Goal: Information Seeking & Learning: Learn about a topic

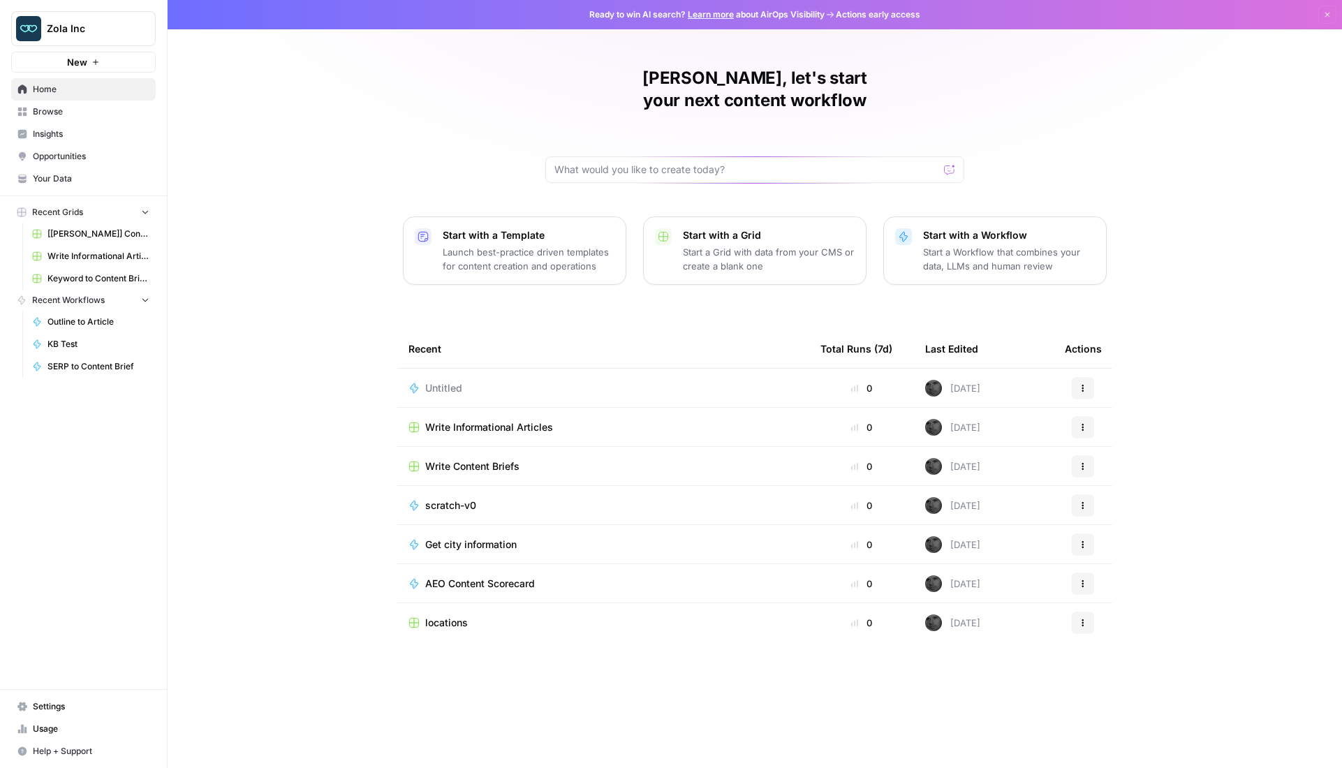
click at [47, 114] on span "Browse" at bounding box center [91, 111] width 117 height 13
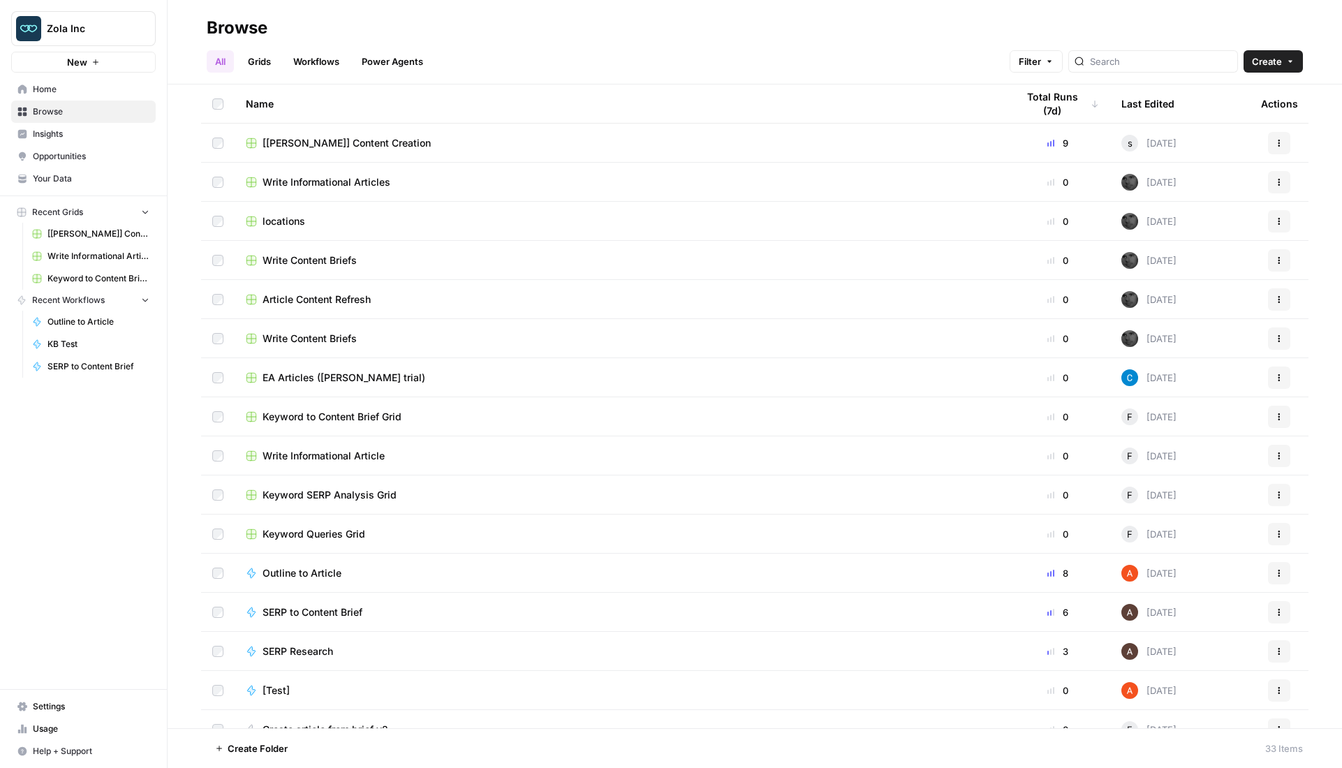
click at [58, 179] on span "Your Data" at bounding box center [91, 178] width 117 height 13
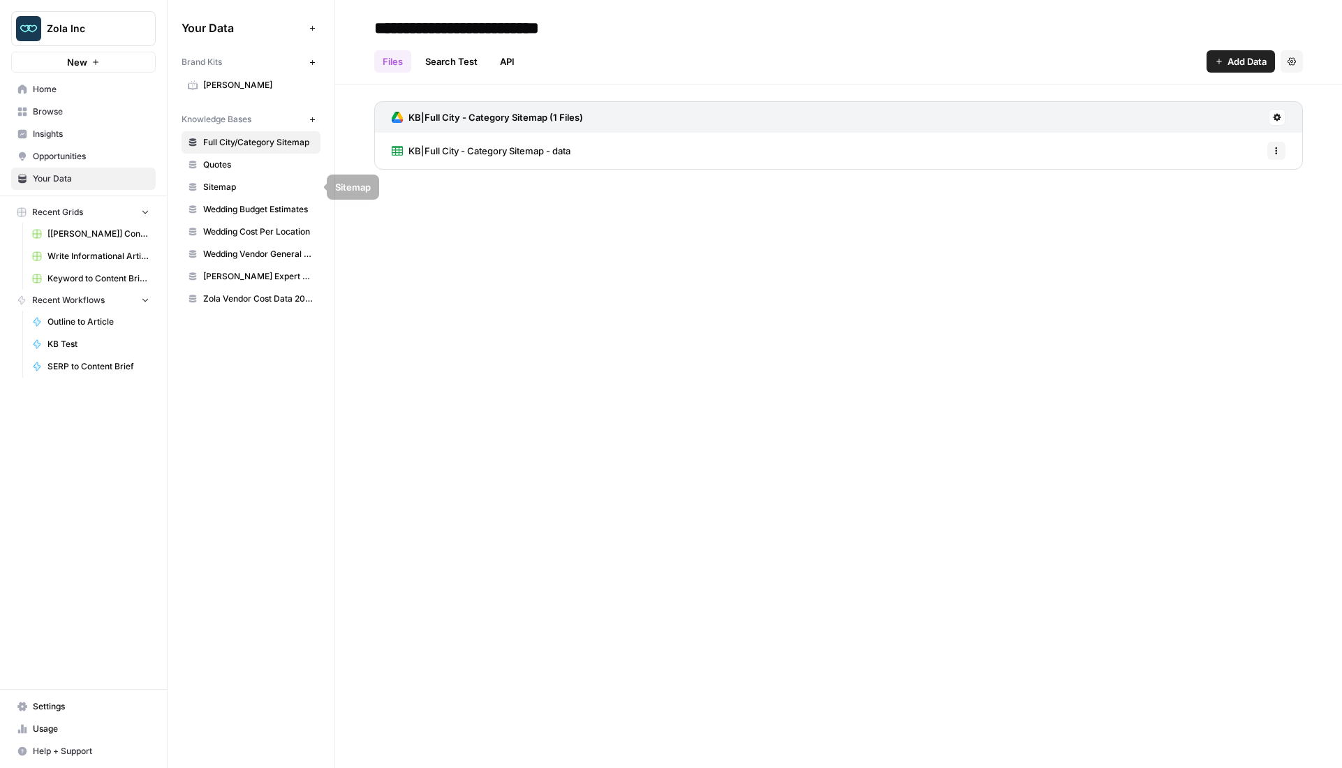
click at [209, 167] on span "Quotes" at bounding box center [258, 164] width 111 height 13
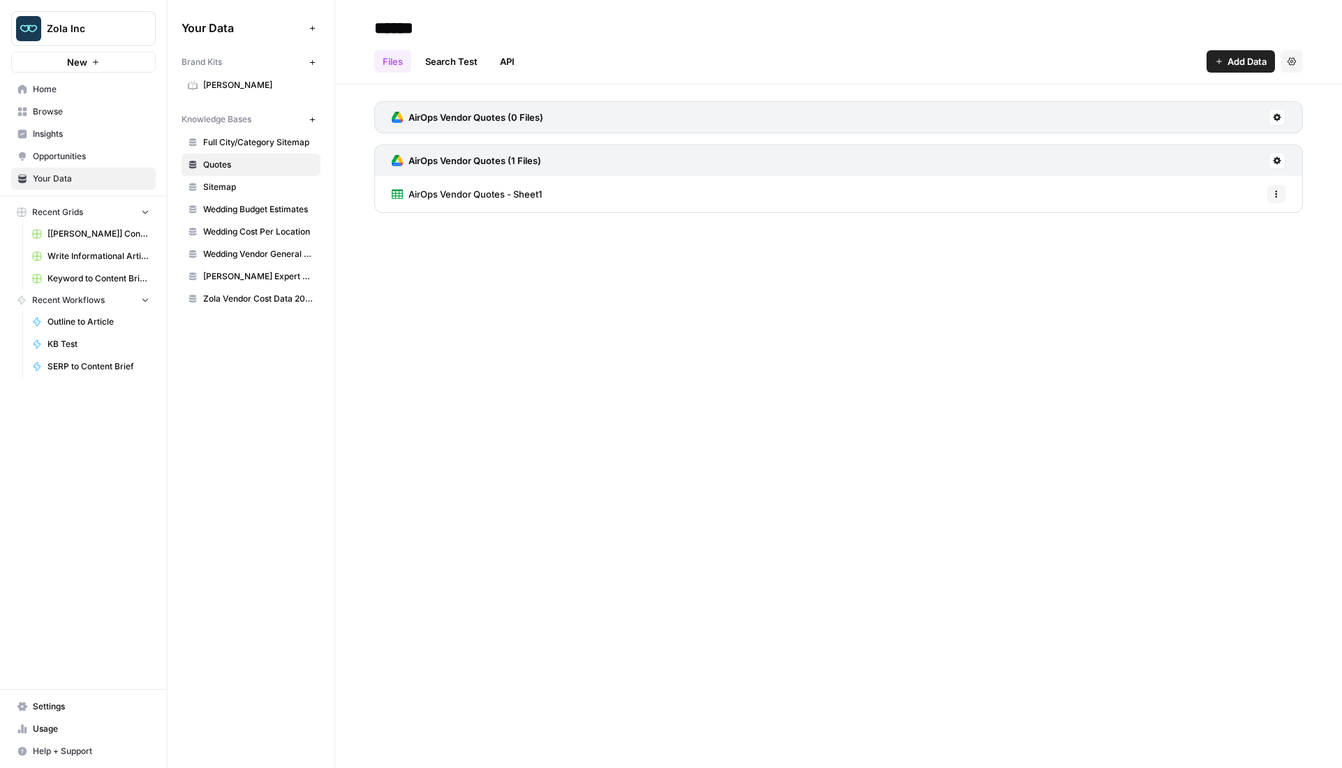
click at [461, 197] on span "AirOps Vendor Quotes - Sheet1" at bounding box center [474, 194] width 133 height 14
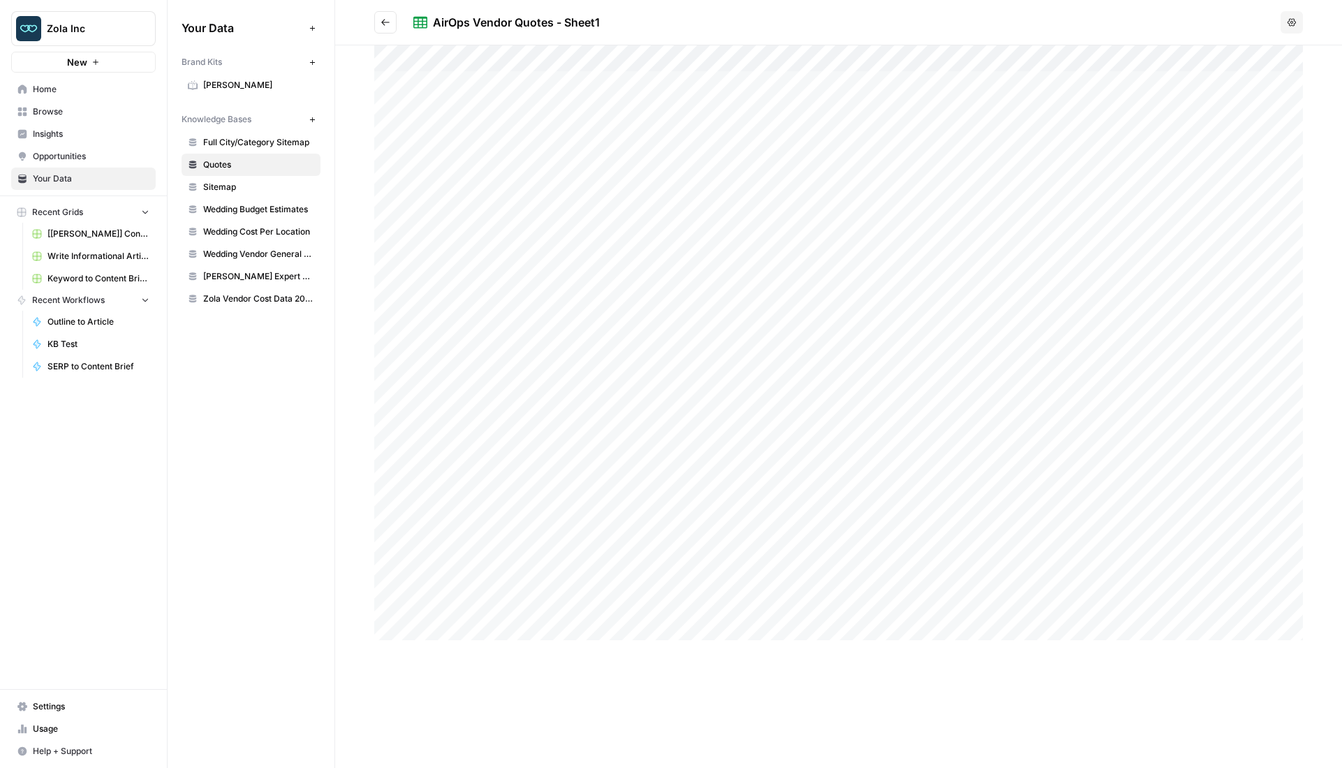
click at [436, 117] on div at bounding box center [838, 342] width 928 height 595
click at [437, 112] on div at bounding box center [838, 342] width 928 height 595
click at [528, 26] on div "AirOps Vendor Quotes - Sheet1" at bounding box center [516, 22] width 167 height 17
click at [422, 24] on icon at bounding box center [420, 23] width 14 height 12
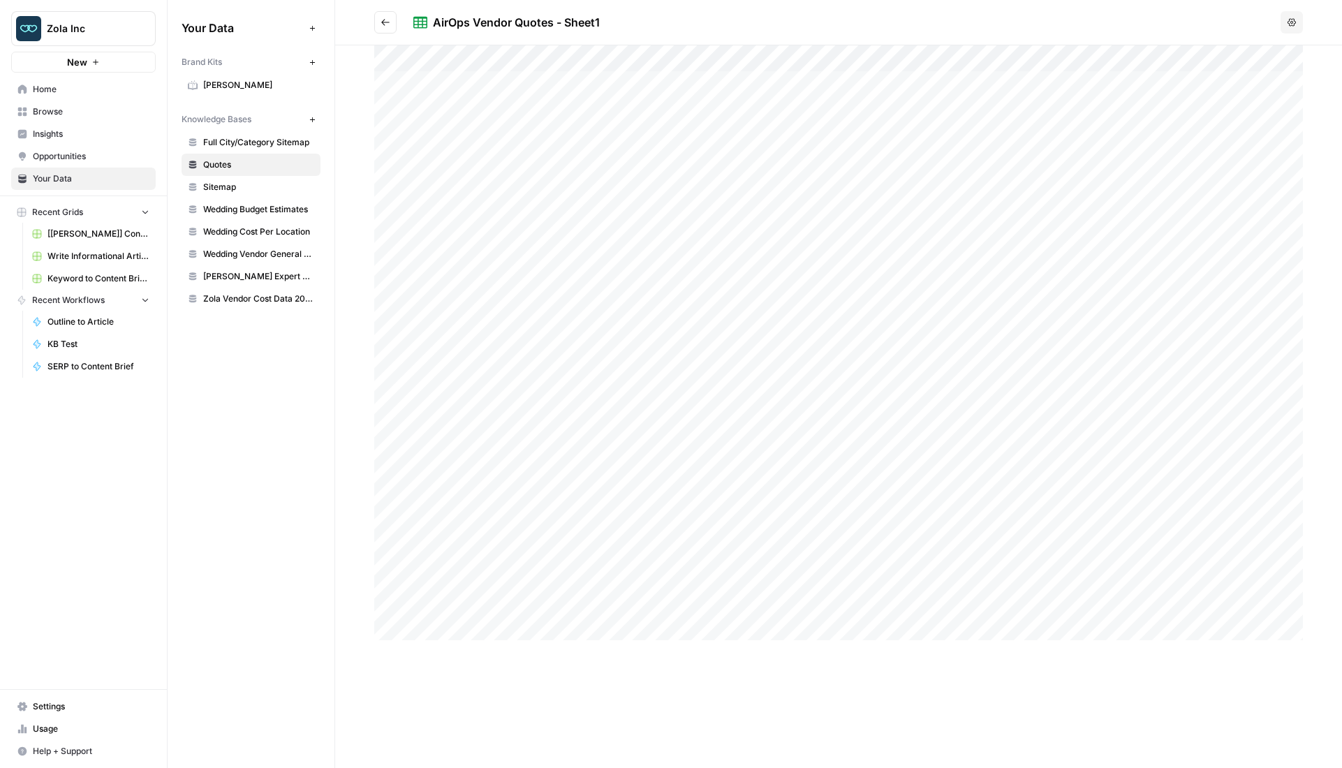
click at [383, 23] on icon "Go back" at bounding box center [385, 22] width 10 height 10
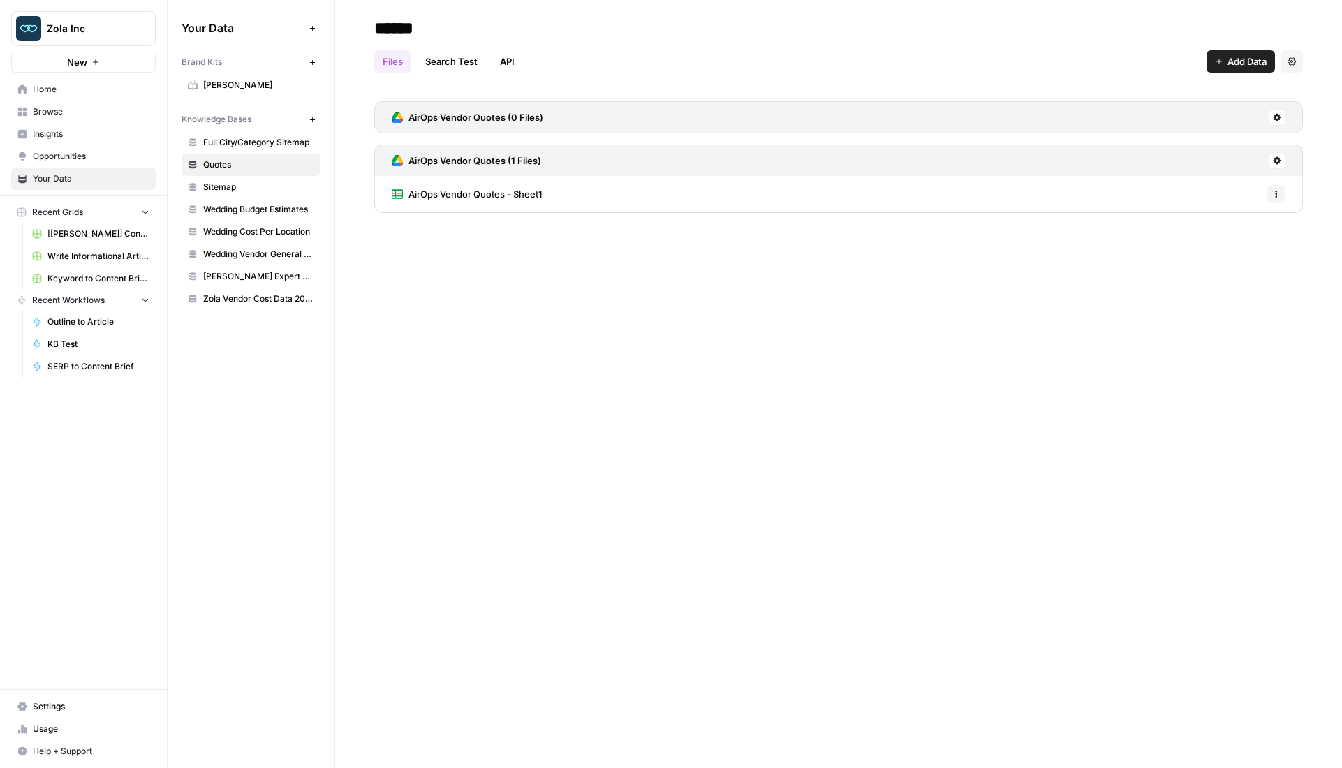
click at [1279, 194] on icon "button" at bounding box center [1276, 194] width 8 height 8
click at [854, 200] on div "AirOps Vendor Quotes - Sheet1 Options" at bounding box center [838, 194] width 928 height 36
click at [518, 194] on span "AirOps Vendor Quotes - Sheet1" at bounding box center [474, 194] width 133 height 14
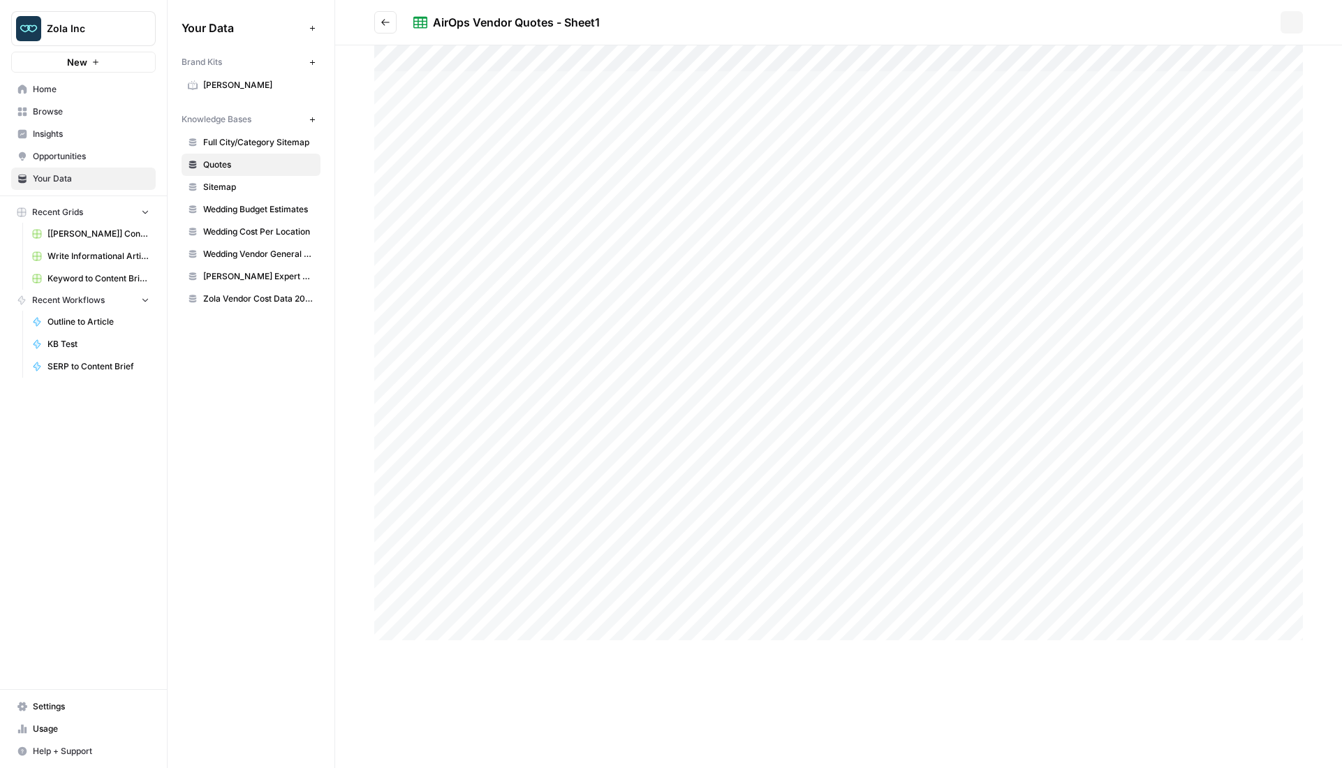
click at [512, 198] on div at bounding box center [838, 342] width 928 height 595
click at [1310, 27] on icon "button" at bounding box center [1307, 28] width 11 height 11
click at [386, 20] on icon "Go back" at bounding box center [385, 22] width 10 height 10
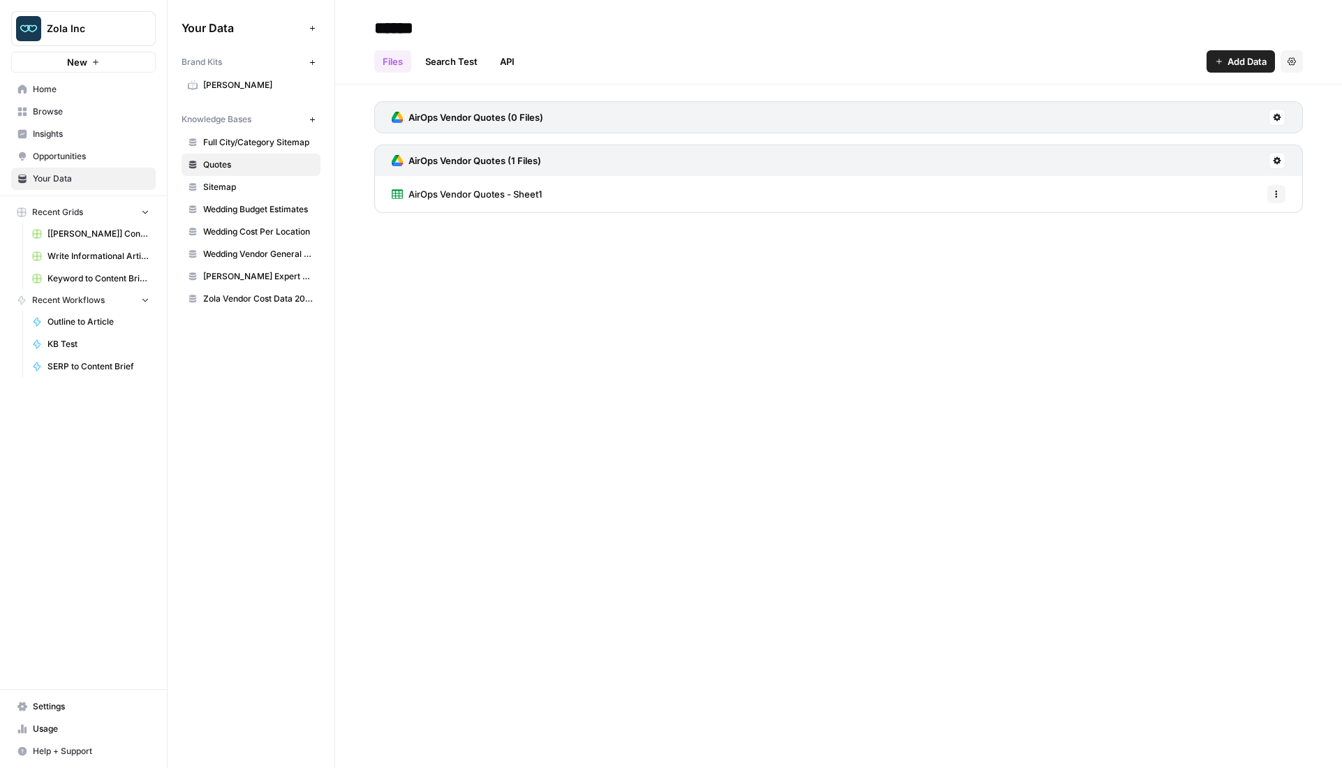
click at [575, 162] on div "AirOps Vendor Quotes (1 Files)" at bounding box center [838, 160] width 928 height 31
click at [1282, 161] on button at bounding box center [1276, 160] width 17 height 17
click at [1236, 196] on span "Sync Data" at bounding box center [1224, 191] width 86 height 14
click at [1273, 195] on icon "button" at bounding box center [1276, 194] width 8 height 8
click at [1008, 197] on div "AirOps Vendor Quotes - Sheet1 Options" at bounding box center [838, 194] width 928 height 36
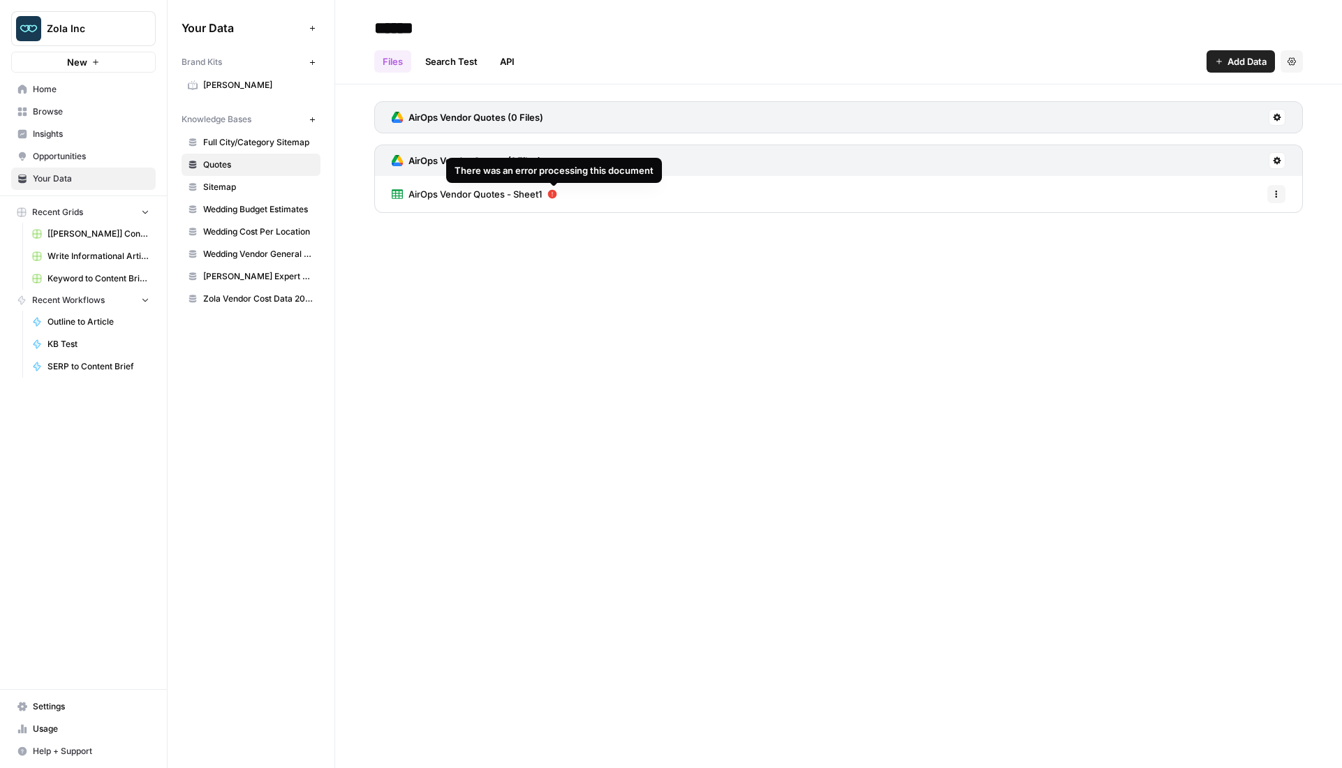
click at [554, 193] on icon at bounding box center [552, 194] width 9 height 9
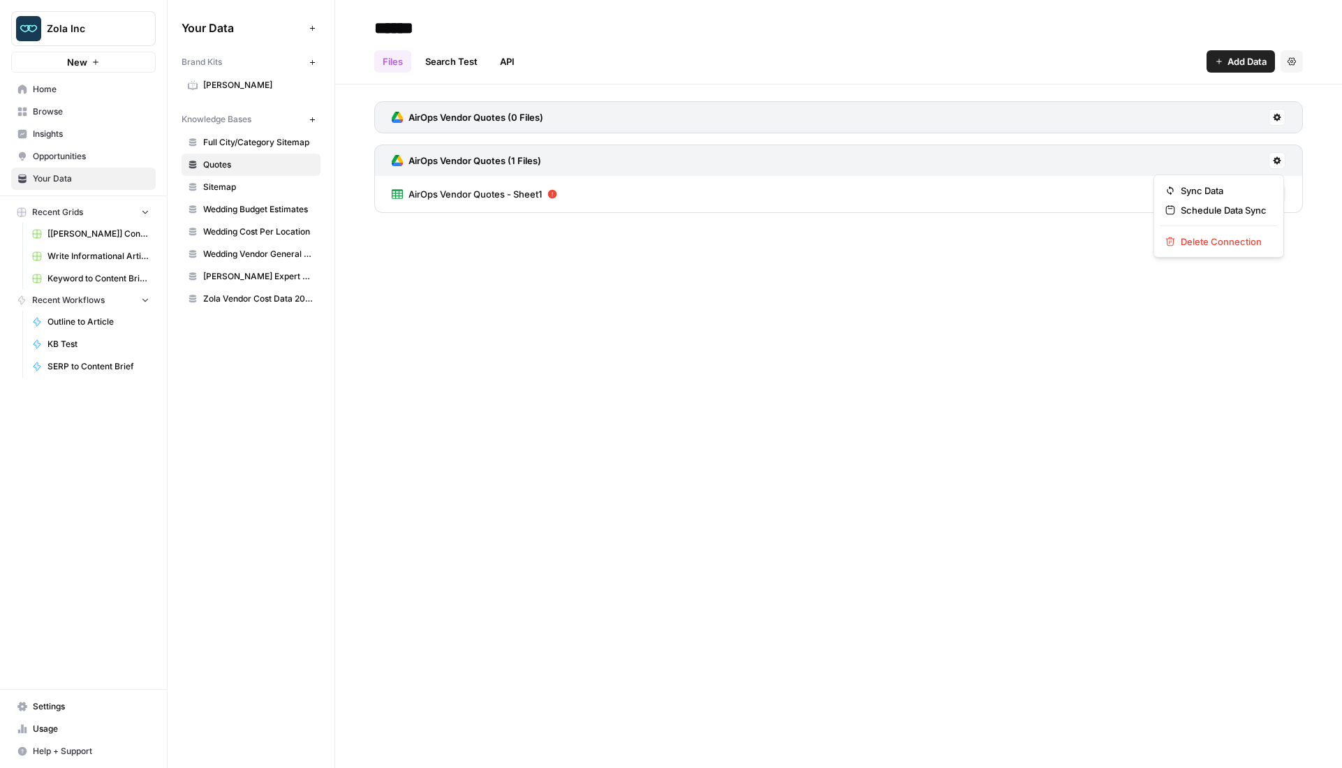
click at [1276, 163] on icon at bounding box center [1277, 161] width 8 height 8
click at [1221, 186] on span "Sync Data" at bounding box center [1224, 191] width 86 height 14
click at [1280, 117] on icon at bounding box center [1277, 117] width 8 height 8
click at [510, 112] on h3 "AirOps Vendor Quotes (0 Files)" at bounding box center [475, 117] width 135 height 14
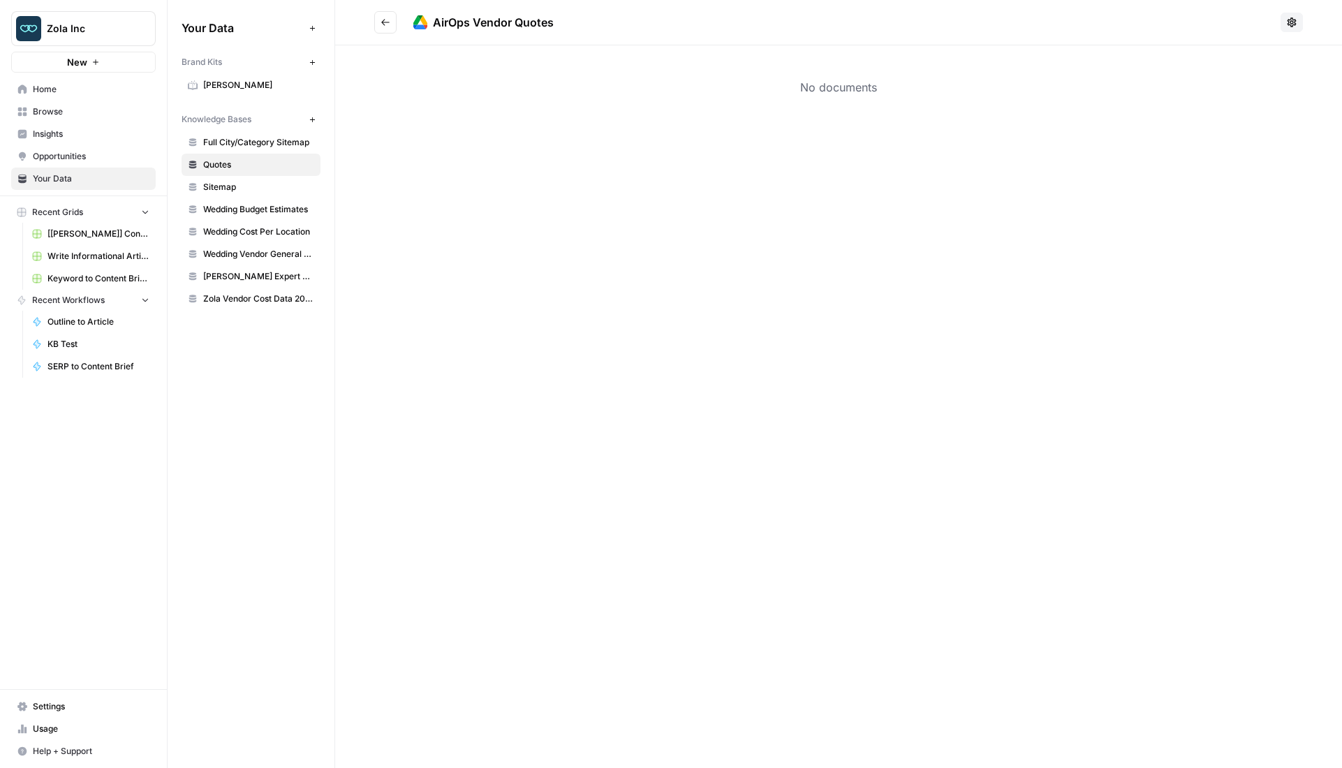
click at [510, 112] on div "No documents" at bounding box center [838, 87] width 1007 height 84
click at [1287, 22] on icon at bounding box center [1291, 22] width 11 height 11
click at [1063, 121] on div "No documents" at bounding box center [838, 87] width 1007 height 84
click at [394, 24] on button "Go back" at bounding box center [385, 22] width 22 height 22
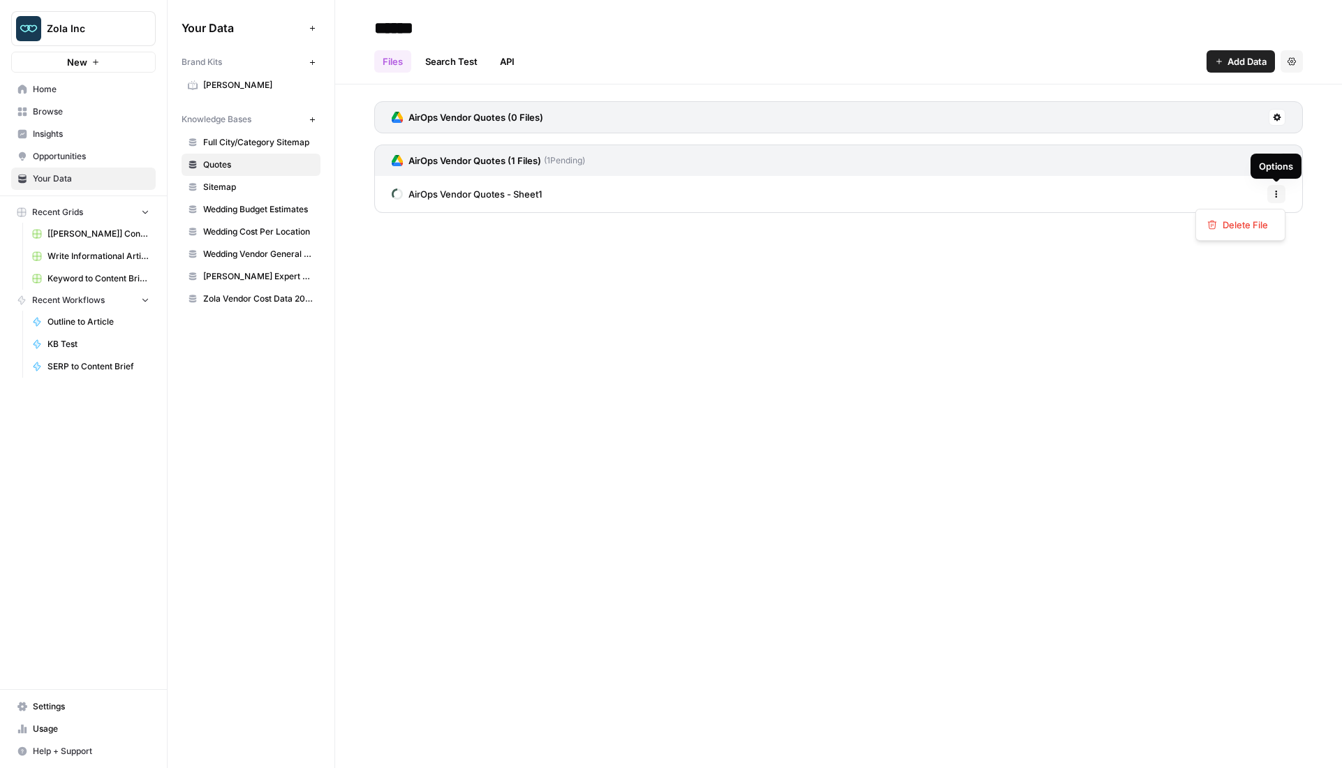
click at [1279, 193] on icon "button" at bounding box center [1276, 194] width 8 height 8
click at [855, 281] on div "****** Files Search Test API Add Data Settings AirOps Vendor Quotes (0 Files) A…" at bounding box center [838, 384] width 1007 height 768
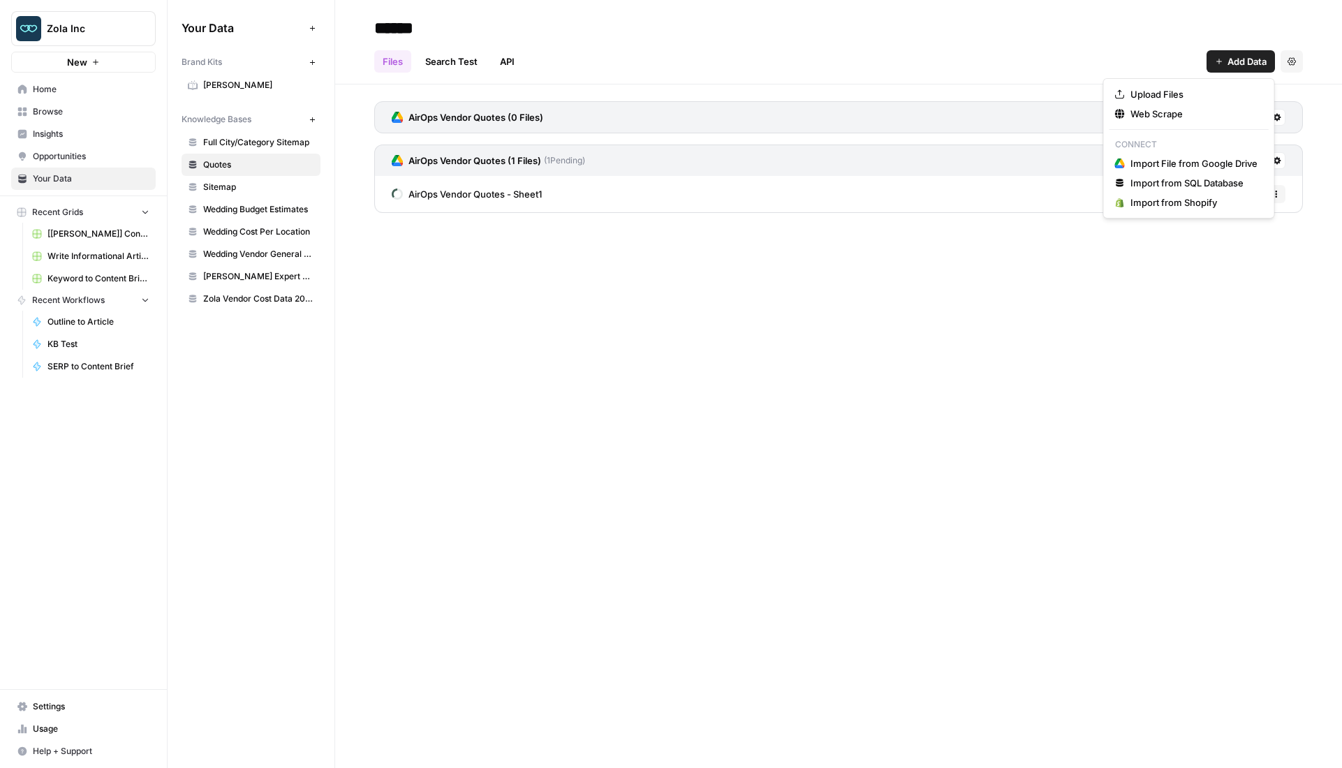
click at [1222, 56] on button "Add Data" at bounding box center [1240, 61] width 68 height 22
click at [825, 250] on div "****** Files Search Test API Add Data Settings AirOps Vendor Quotes (0 Files) A…" at bounding box center [838, 384] width 1007 height 768
click at [616, 196] on div "AirOps Vendor Quotes - Sheet1 Options" at bounding box center [838, 194] width 928 height 36
click at [511, 192] on span "AirOps Vendor Quotes - Sheet1" at bounding box center [474, 194] width 133 height 14
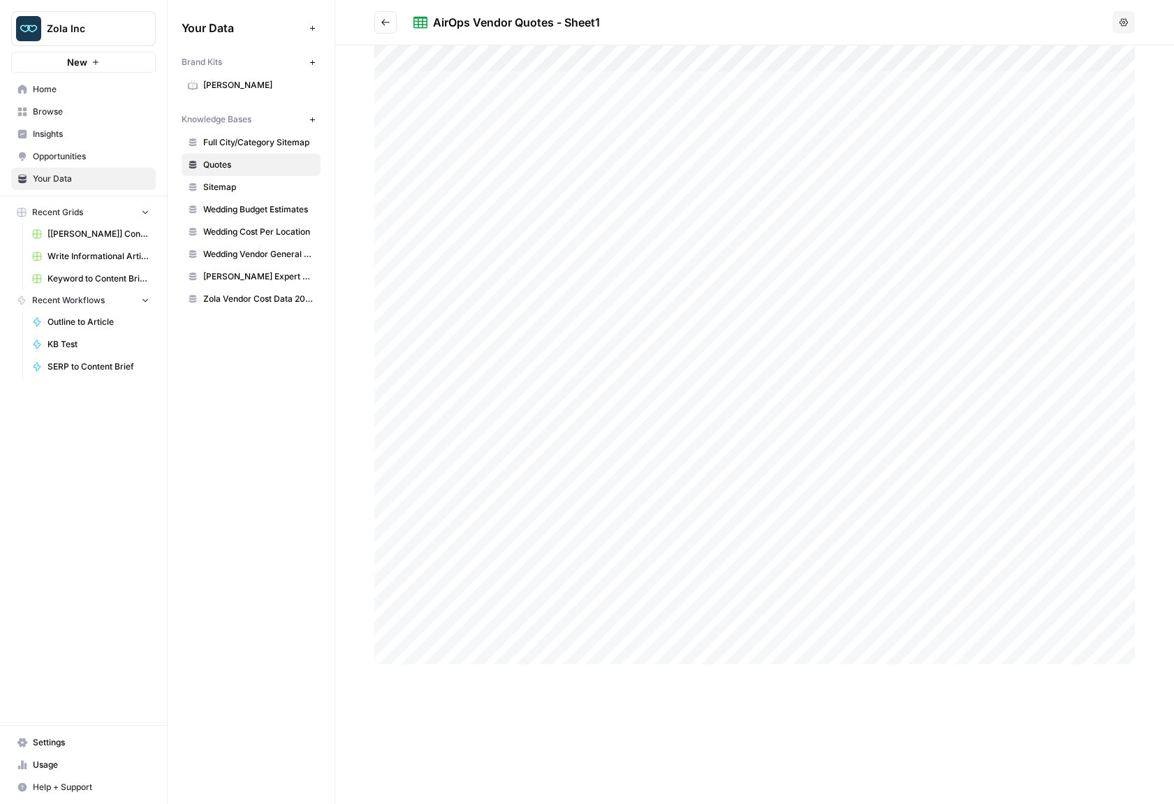
click at [234, 396] on div "Your Data Add Data Brand Kits New Zola Knowledge Bases New Full City/Category S…" at bounding box center [251, 402] width 167 height 804
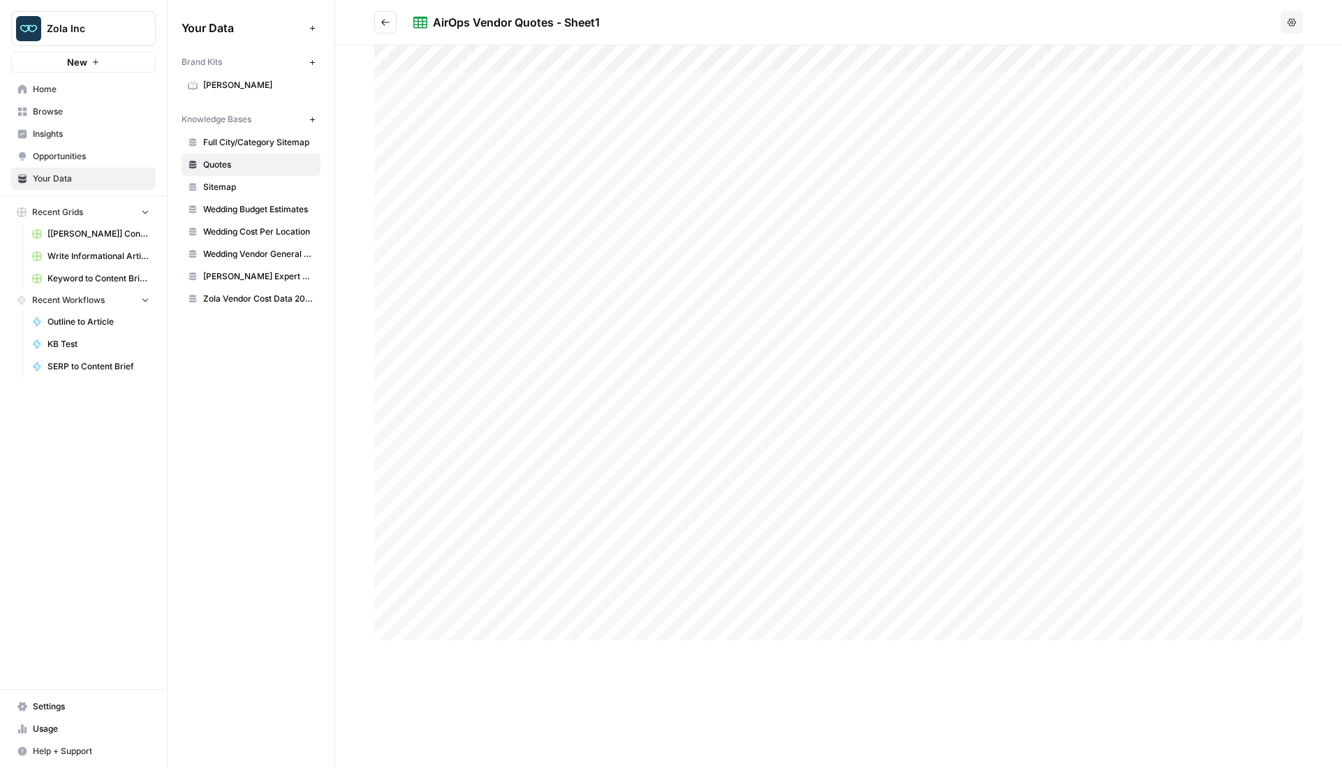
click at [255, 251] on span "Wedding Vendor General Sitemap" at bounding box center [258, 254] width 111 height 13
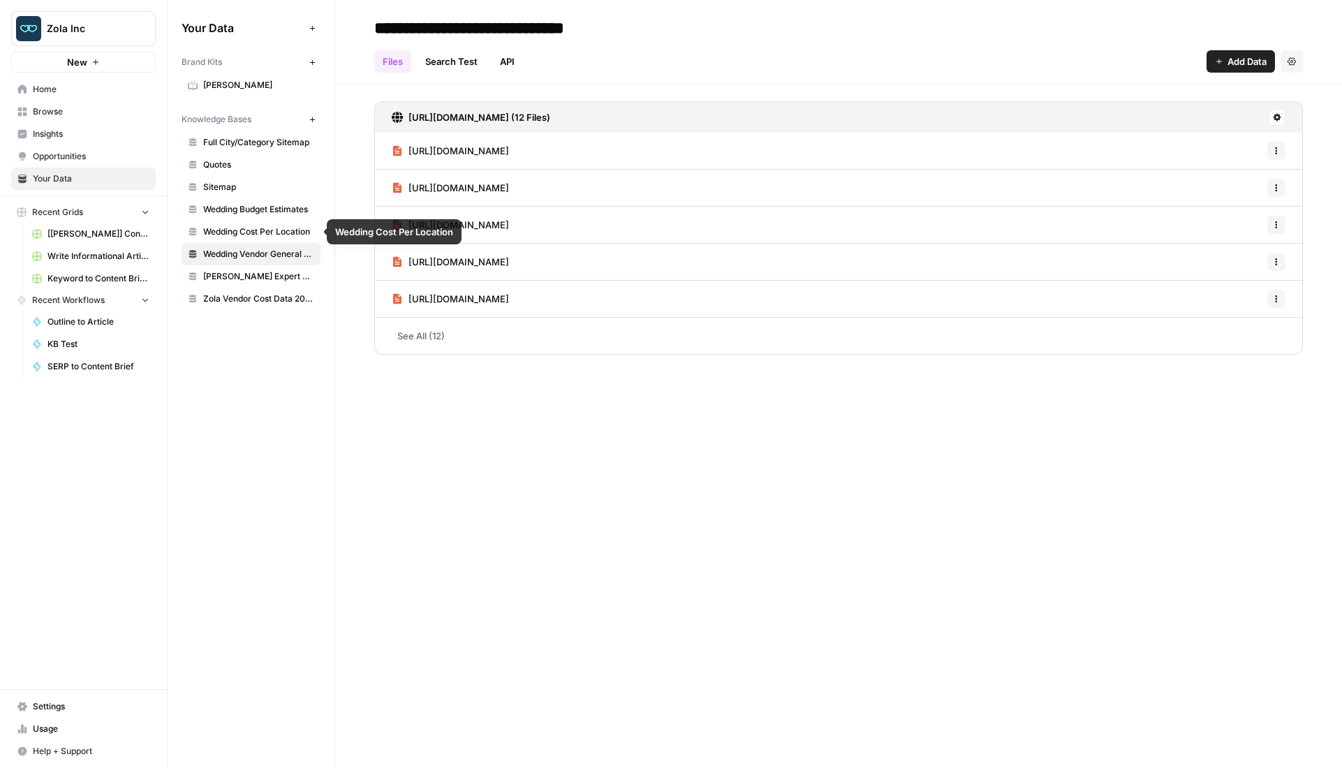
click at [265, 202] on link "Wedding Budget Estimates" at bounding box center [251, 209] width 139 height 22
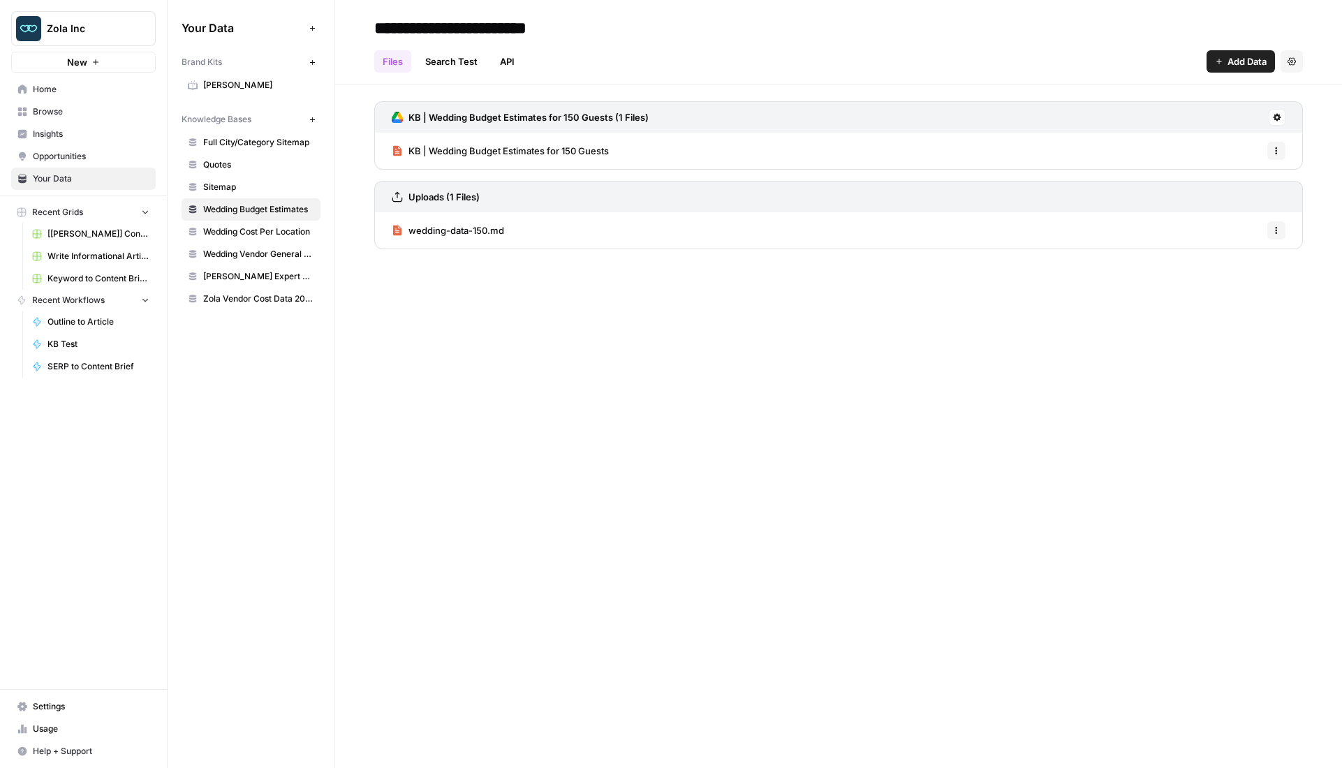
click at [443, 226] on span "wedding-data-150.md" at bounding box center [456, 230] width 96 height 14
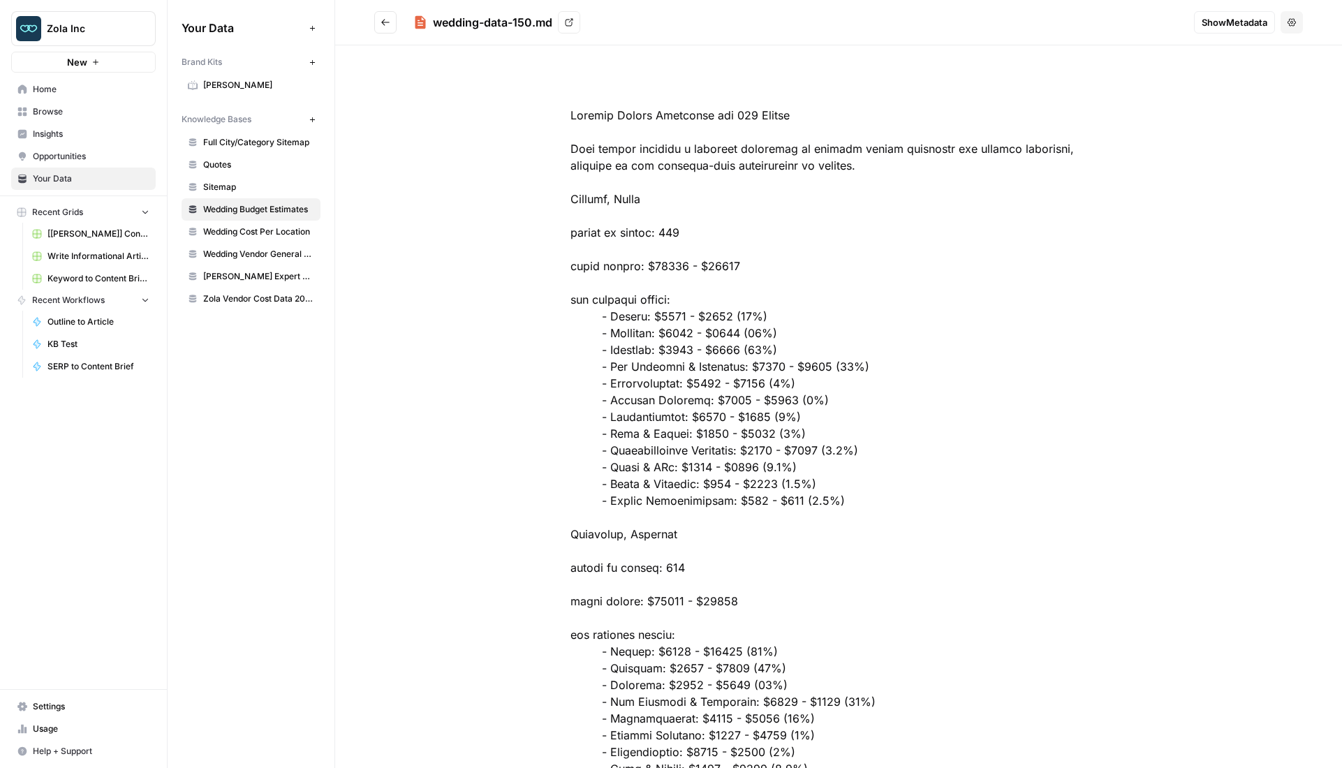
drag, startPoint x: 607, startPoint y: 385, endPoint x: 685, endPoint y: 382, distance: 78.3
copy div "Photographers"
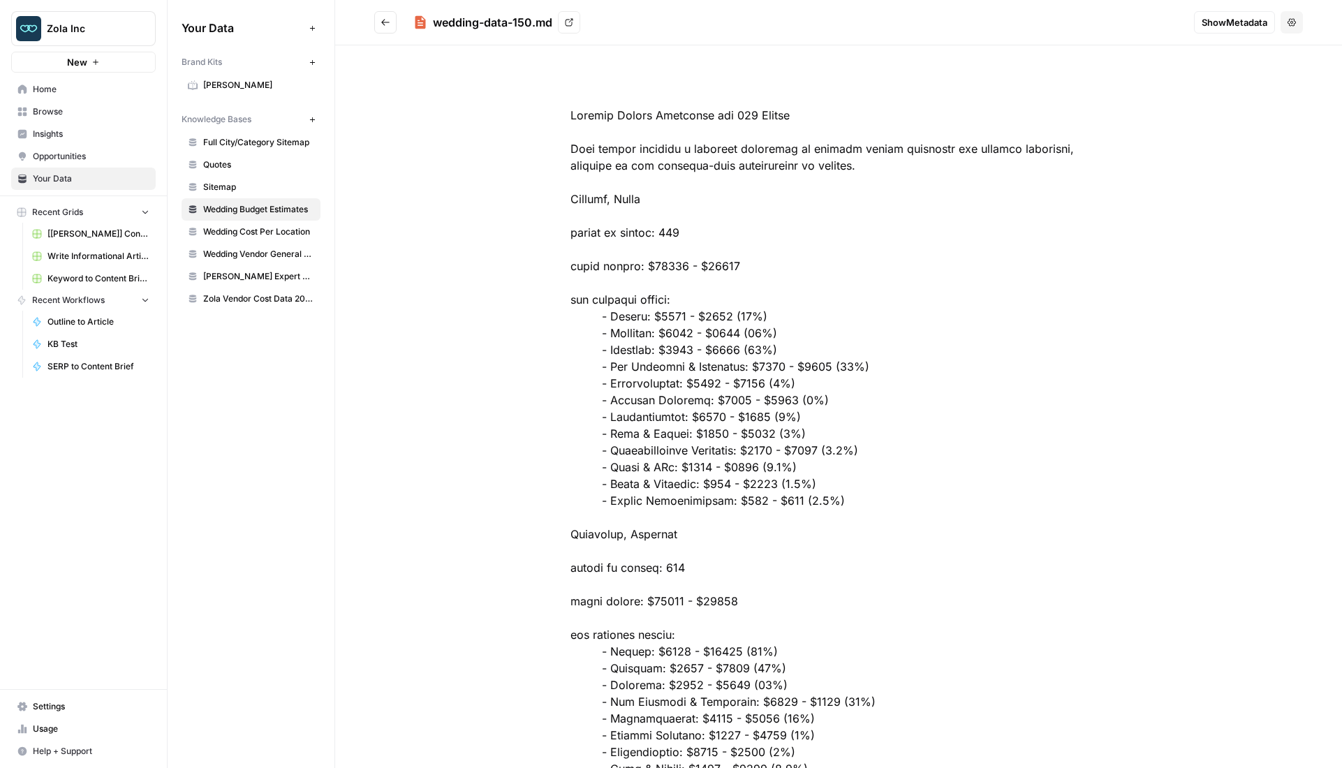
copy div "Florists"
copy div "Videographers"
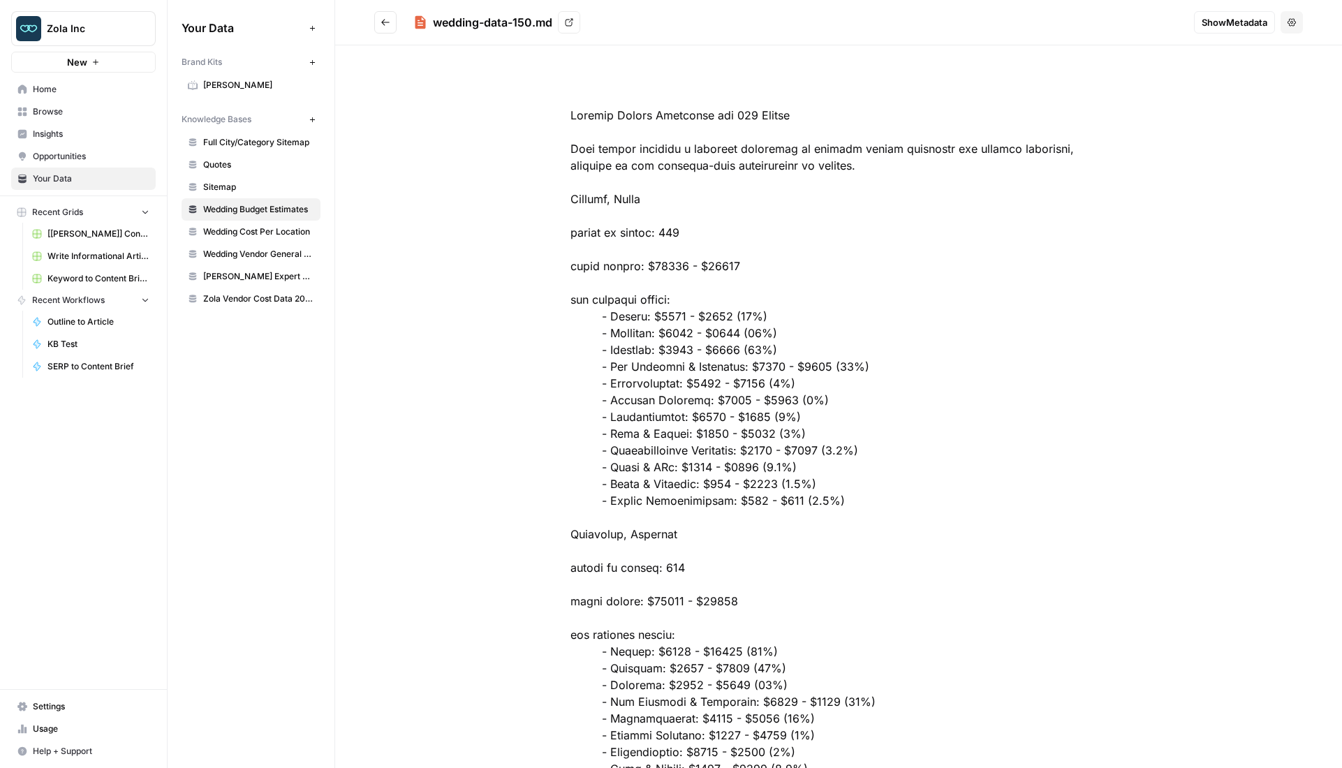
copy div "Venues"
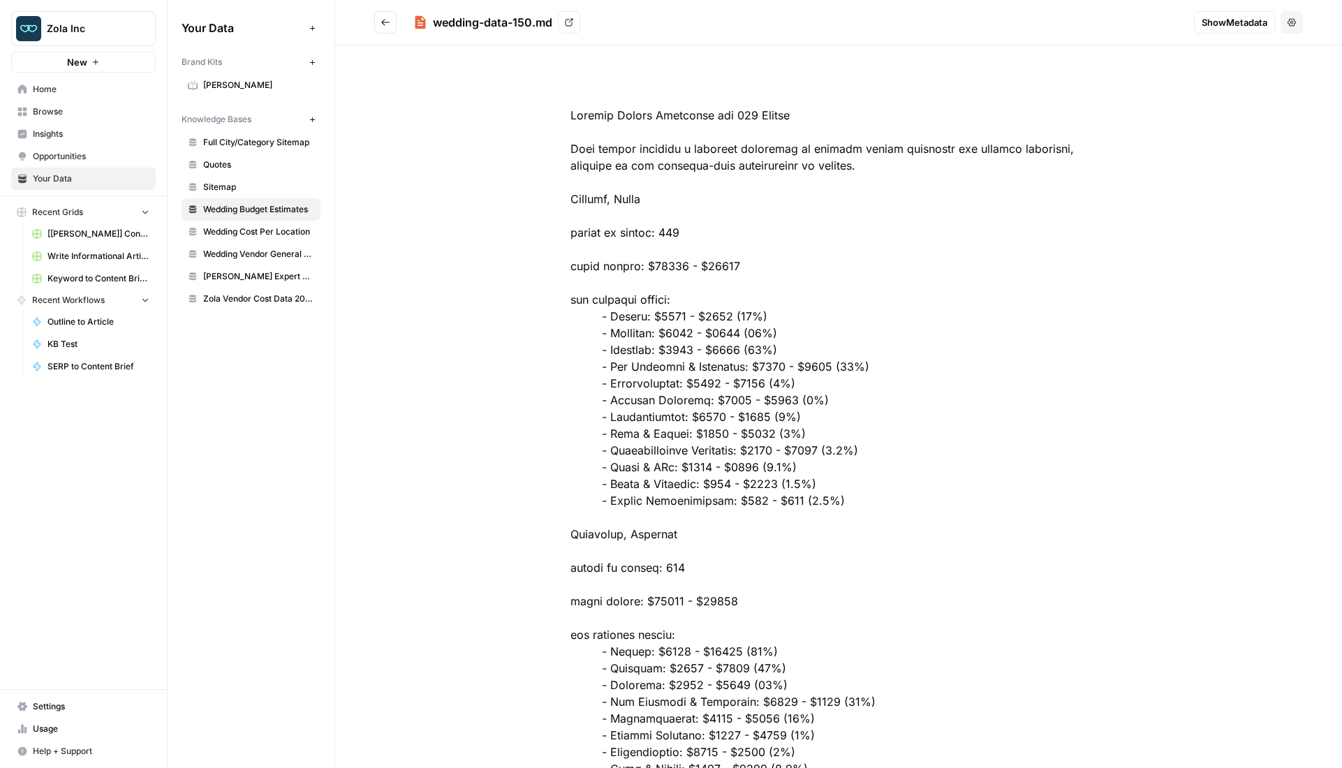
copy div "Caterers"
drag, startPoint x: 737, startPoint y: 365, endPoint x: 608, endPoint y: 367, distance: 129.2
copy div "Bar Services & Beverages"
drag, startPoint x: 608, startPoint y: 498, endPoint x: 717, endPoint y: 497, distance: 108.9
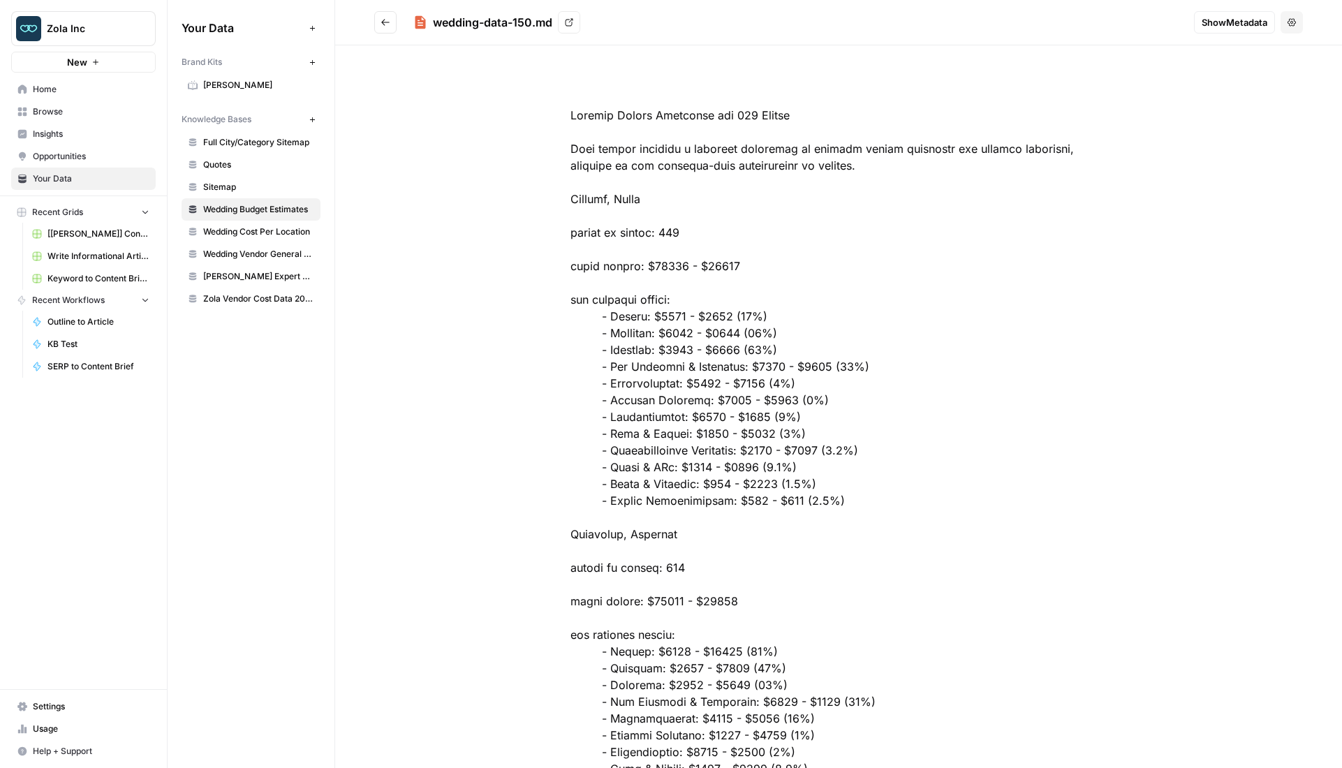
copy div "Beauty Professionals"
drag, startPoint x: 607, startPoint y: 486, endPoint x: 698, endPoint y: 483, distance: 90.8
copy div "Cakes & Desserts"
